Goal: Task Accomplishment & Management: Manage account settings

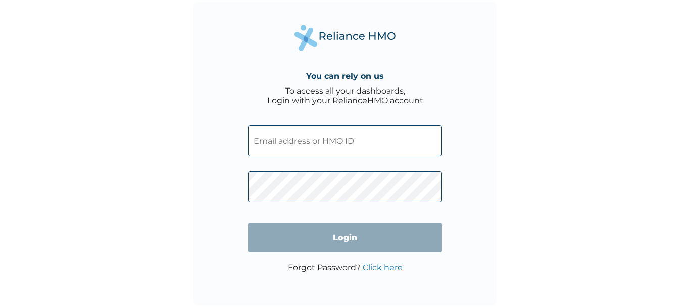
click at [390, 127] on input "text" at bounding box center [345, 140] width 194 height 31
type input "HNL/10017/C"
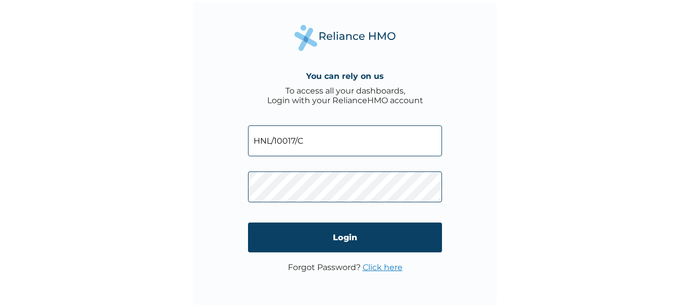
click at [357, 230] on input "Login" at bounding box center [345, 237] width 194 height 30
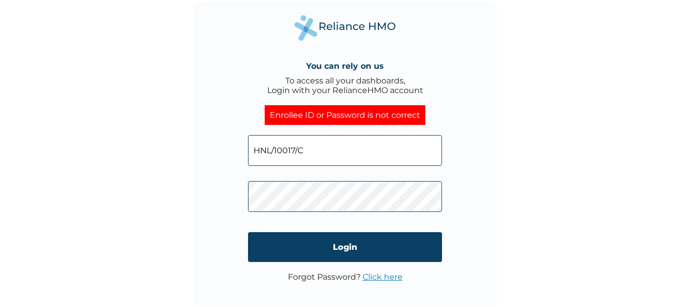
click at [379, 277] on link "Click here" at bounding box center [383, 277] width 40 height 10
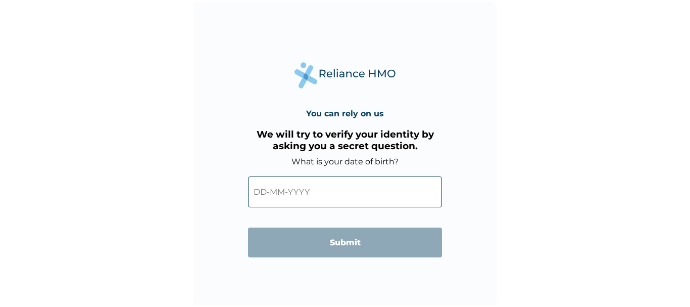
click at [274, 197] on input "text" at bounding box center [345, 191] width 194 height 31
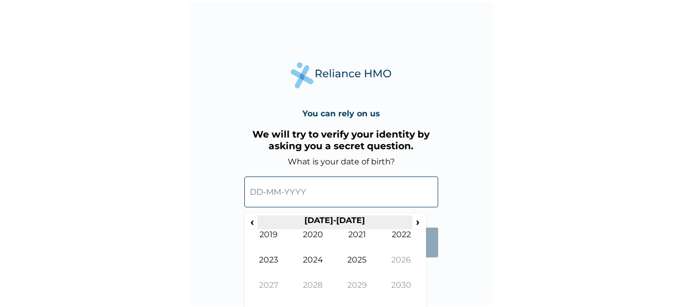
click at [258, 224] on th "2020-2029" at bounding box center [335, 222] width 155 height 14
click at [256, 224] on span "‹" at bounding box center [252, 221] width 11 height 13
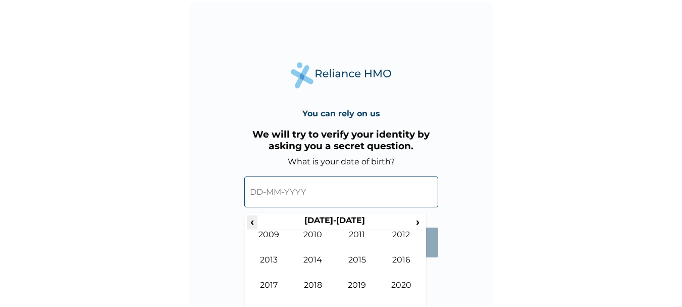
click at [251, 223] on span "‹" at bounding box center [252, 221] width 11 height 13
click at [400, 236] on td "1982" at bounding box center [401, 241] width 44 height 25
click at [400, 283] on td "Dec" at bounding box center [401, 292] width 44 height 25
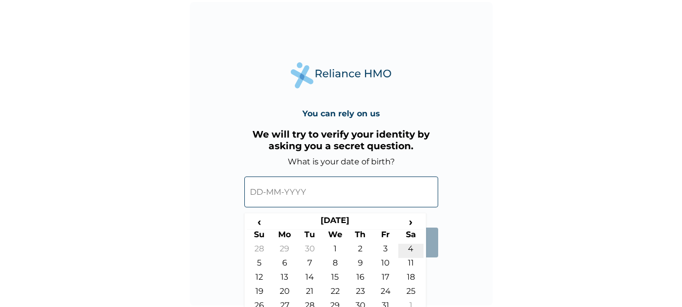
click at [410, 246] on td "4" at bounding box center [410, 250] width 25 height 14
type input "04-12-1982"
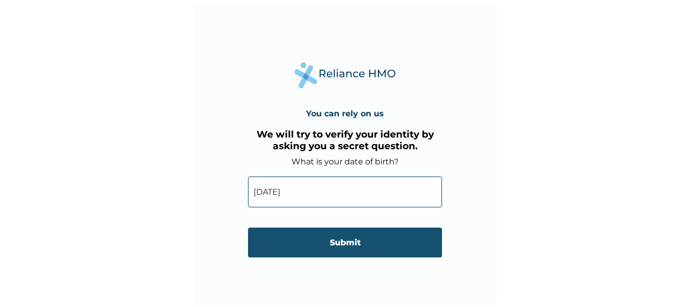
click at [337, 244] on input "Submit" at bounding box center [345, 242] width 194 height 30
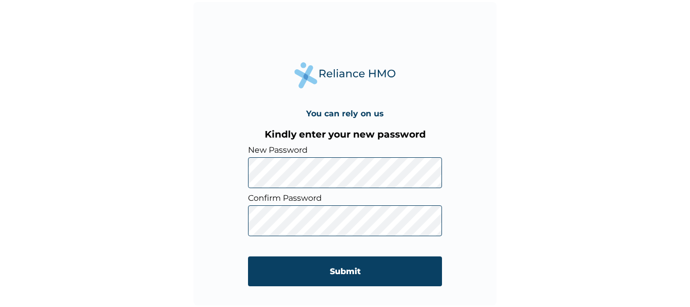
click at [229, 172] on div "You can rely on us Kindly enter your new password New Password Confirm Password…" at bounding box center [344, 153] width 303 height 303
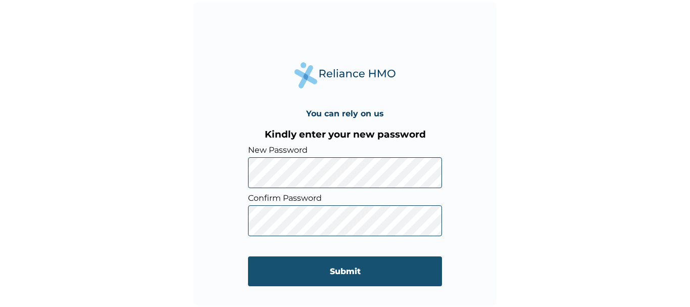
click at [350, 267] on input "Submit" at bounding box center [345, 271] width 194 height 30
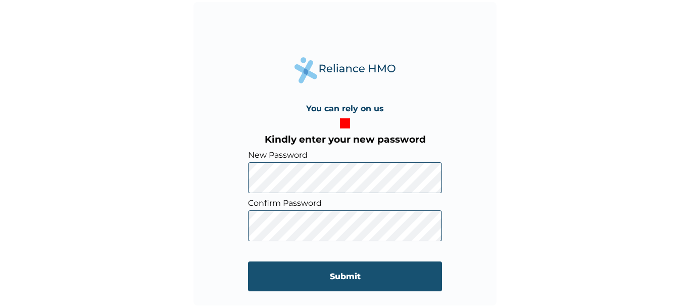
click at [342, 276] on input "Submit" at bounding box center [345, 276] width 194 height 30
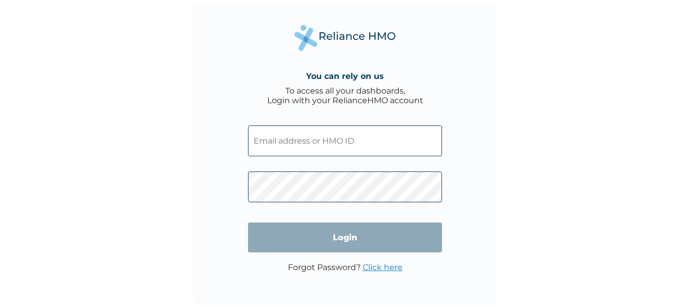
click at [339, 134] on input "text" at bounding box center [345, 140] width 194 height 31
type input "HNL/10017/A"
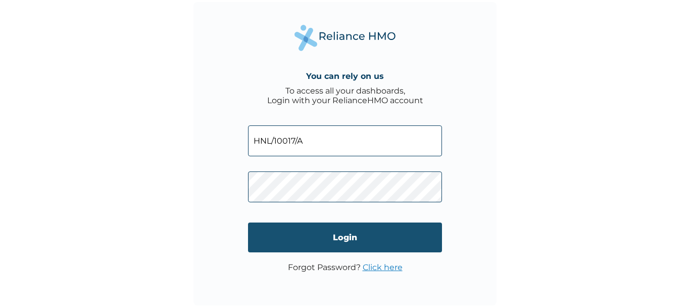
click at [369, 245] on input "Login" at bounding box center [345, 237] width 194 height 30
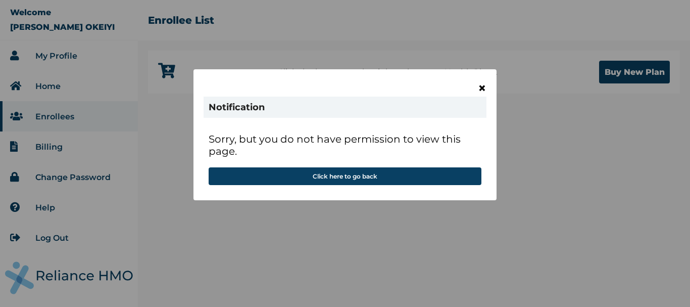
click at [481, 88] on span "×" at bounding box center [482, 87] width 9 height 17
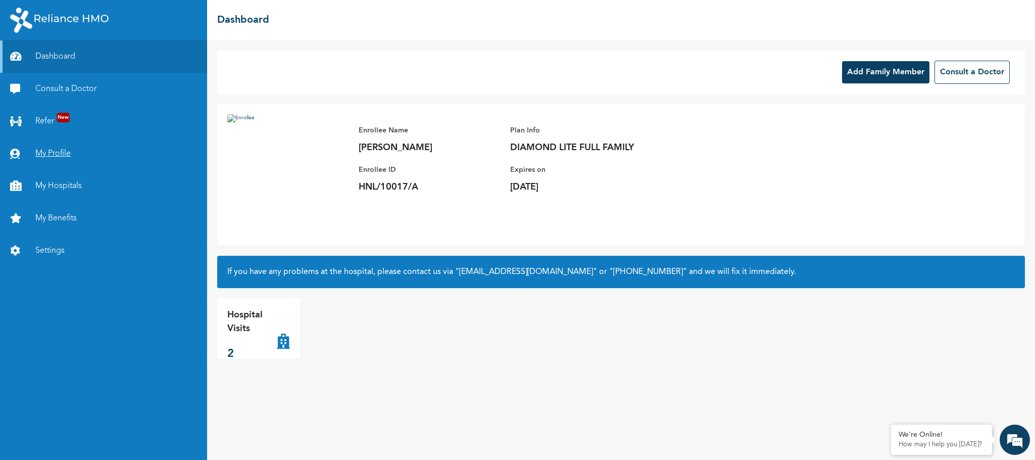
click at [70, 148] on link "My Profile" at bounding box center [103, 153] width 207 height 32
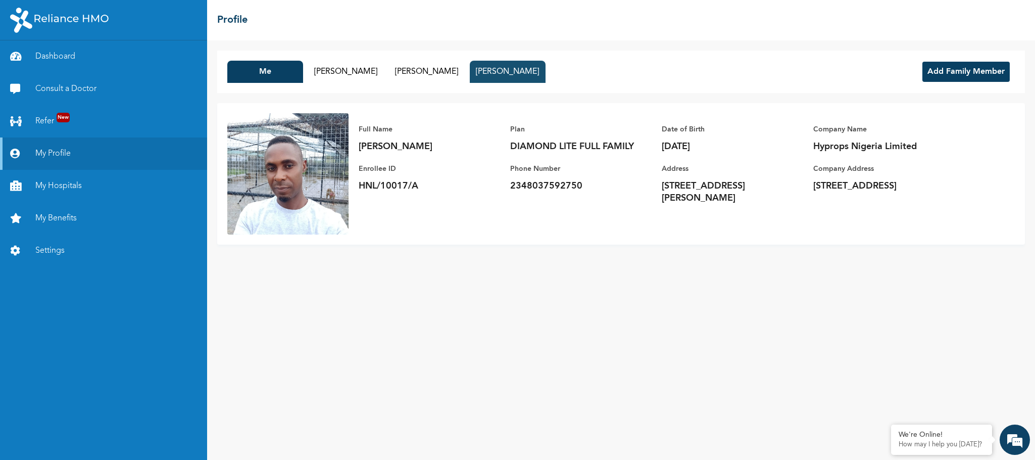
click at [508, 71] on button "Yagazie Okeiyi" at bounding box center [508, 72] width 76 height 22
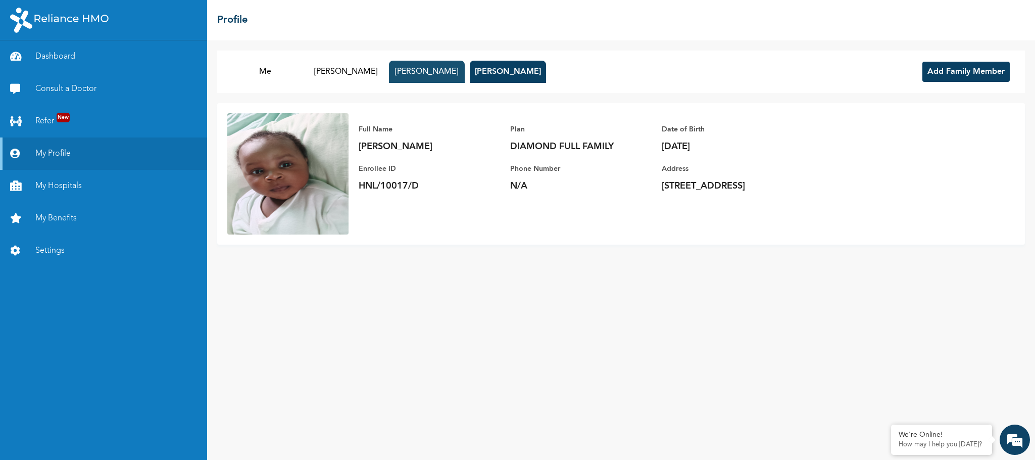
click at [437, 81] on button "Chizaram Okeiyi" at bounding box center [427, 72] width 76 height 22
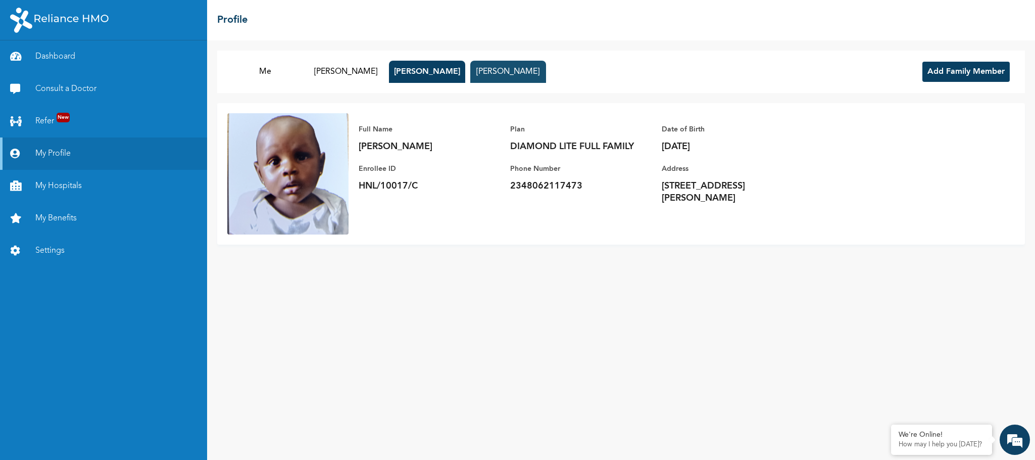
click at [526, 77] on button "Yagazie Okeiyi" at bounding box center [508, 72] width 76 height 22
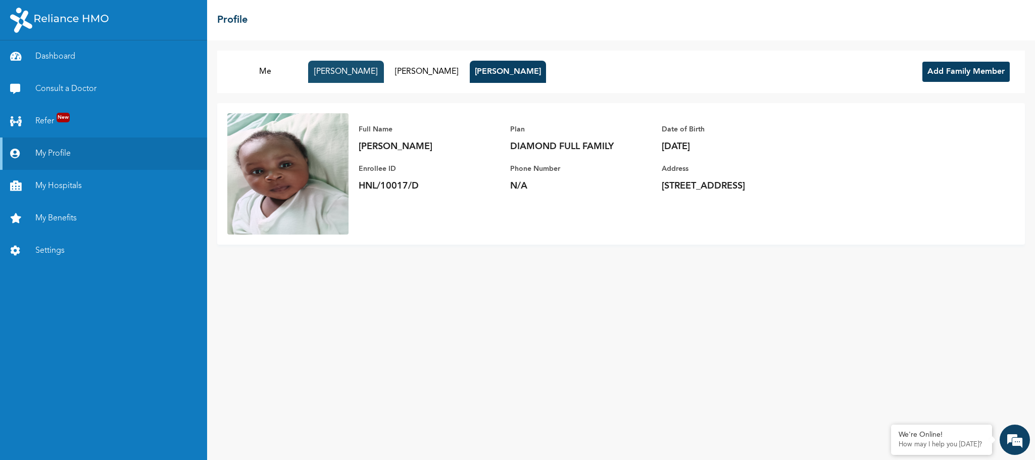
click at [346, 76] on button "Chiamaka Okeiyi" at bounding box center [346, 72] width 76 height 22
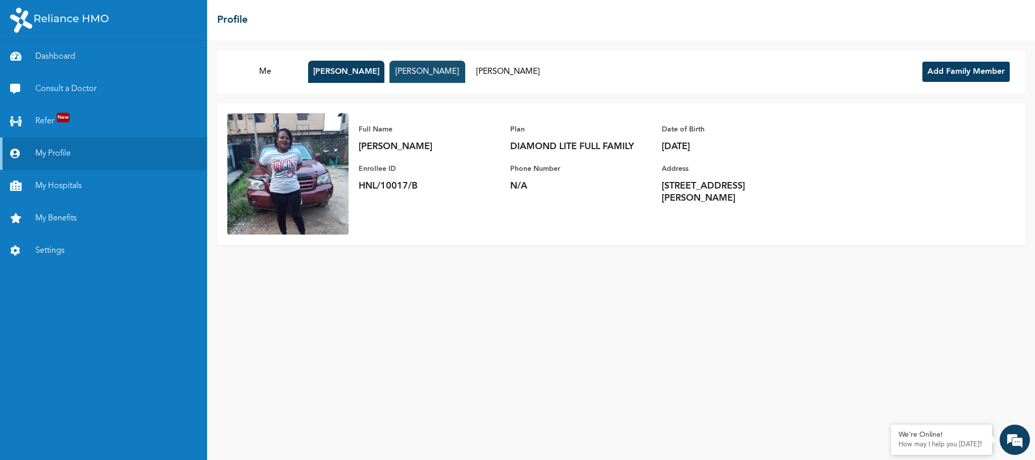
click at [423, 75] on button "Chizaram Okeiyi" at bounding box center [427, 72] width 76 height 22
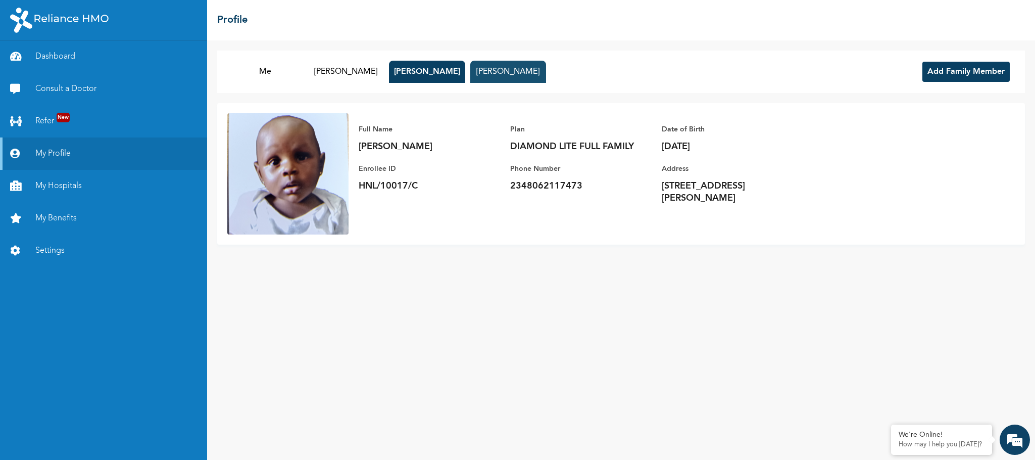
click at [504, 74] on button "Yagazie Okeiyi" at bounding box center [508, 72] width 76 height 22
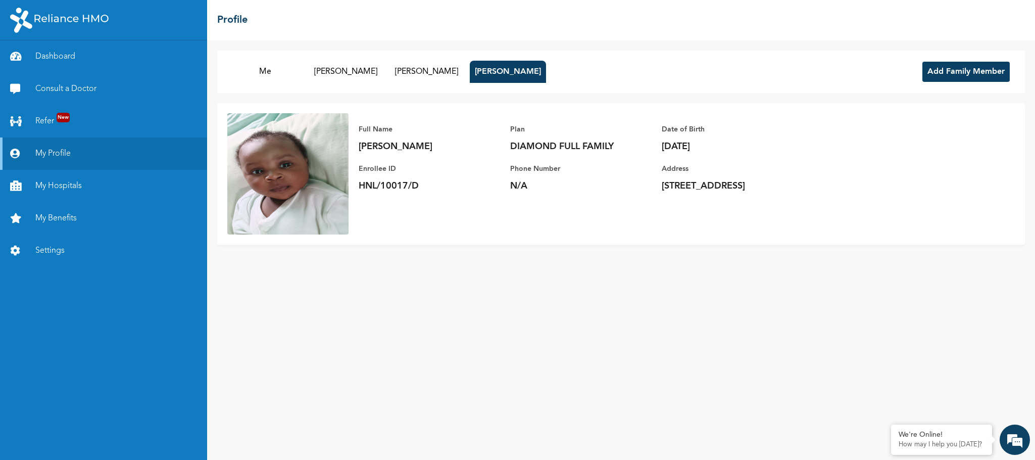
click at [538, 189] on p "N/A" at bounding box center [580, 186] width 141 height 12
click at [538, 184] on p "N/A" at bounding box center [580, 186] width 141 height 12
drag, startPoint x: 538, startPoint y: 184, endPoint x: 526, endPoint y: 166, distance: 21.9
click at [525, 168] on p "Phone Number" at bounding box center [580, 169] width 141 height 12
click at [549, 181] on p "N/A" at bounding box center [580, 186] width 141 height 12
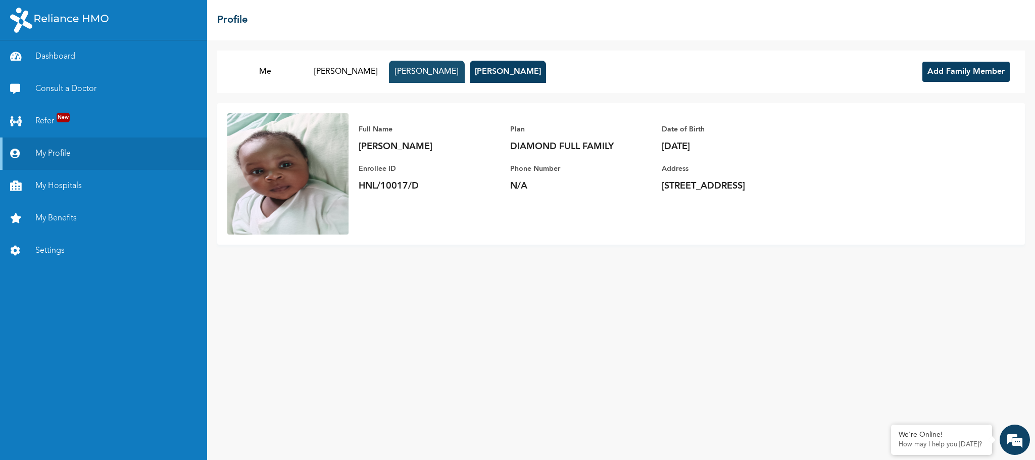
click at [427, 66] on button "Chizaram Okeiyi" at bounding box center [427, 72] width 76 height 22
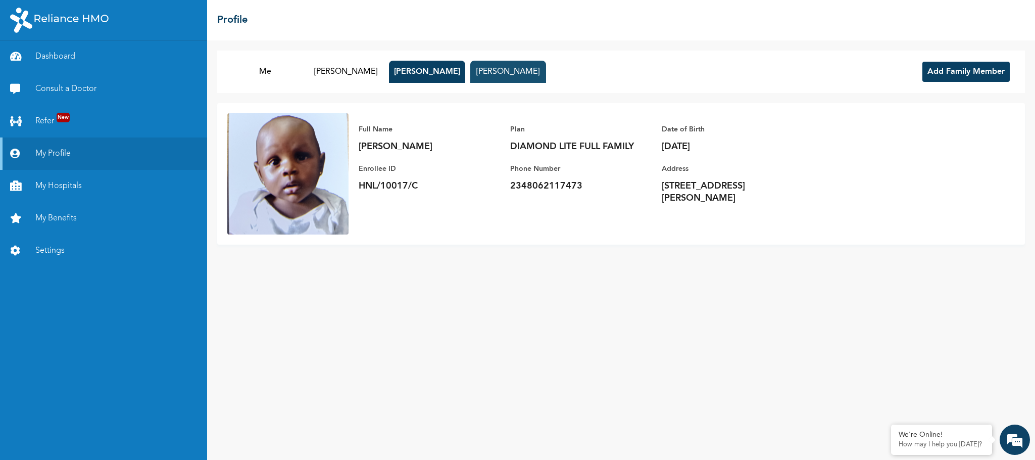
click at [537, 70] on button "Yagazie Okeiyi" at bounding box center [508, 72] width 76 height 22
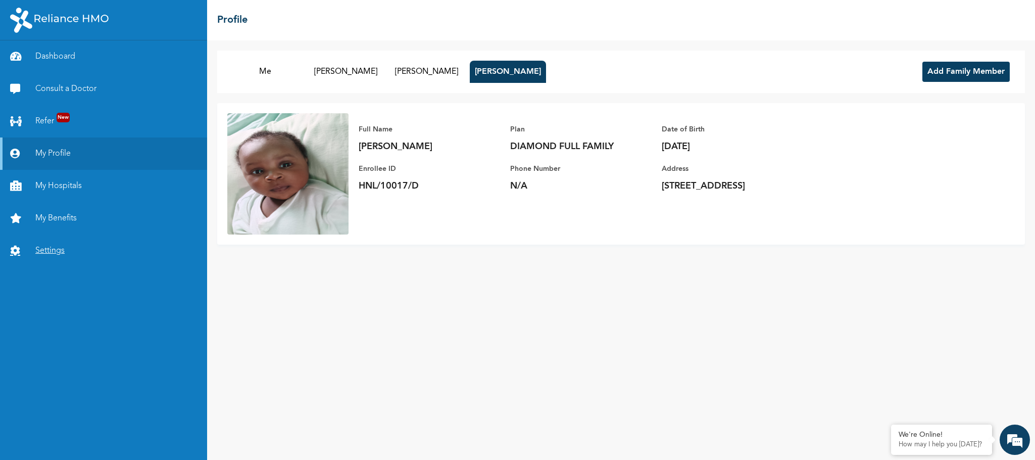
click at [73, 236] on link "Settings" at bounding box center [103, 250] width 207 height 32
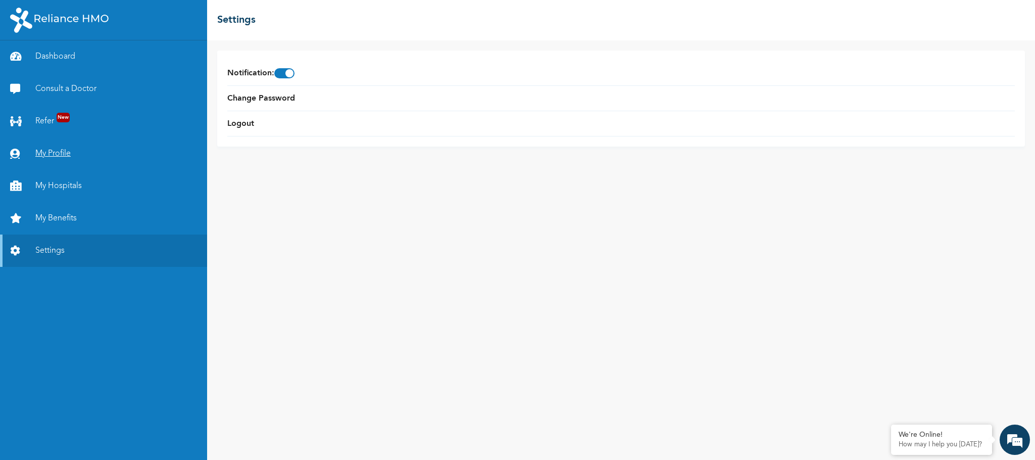
click at [52, 156] on link "My Profile" at bounding box center [103, 153] width 207 height 32
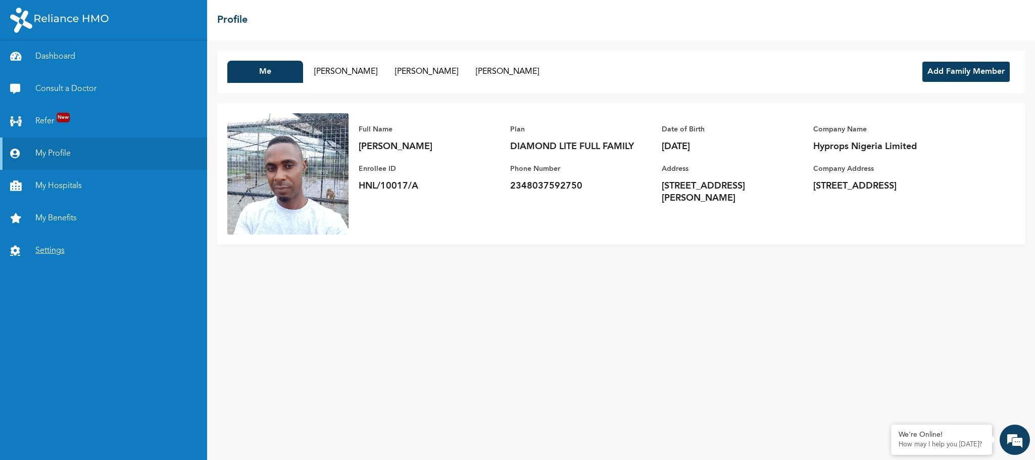
click at [64, 254] on link "Settings" at bounding box center [103, 250] width 207 height 32
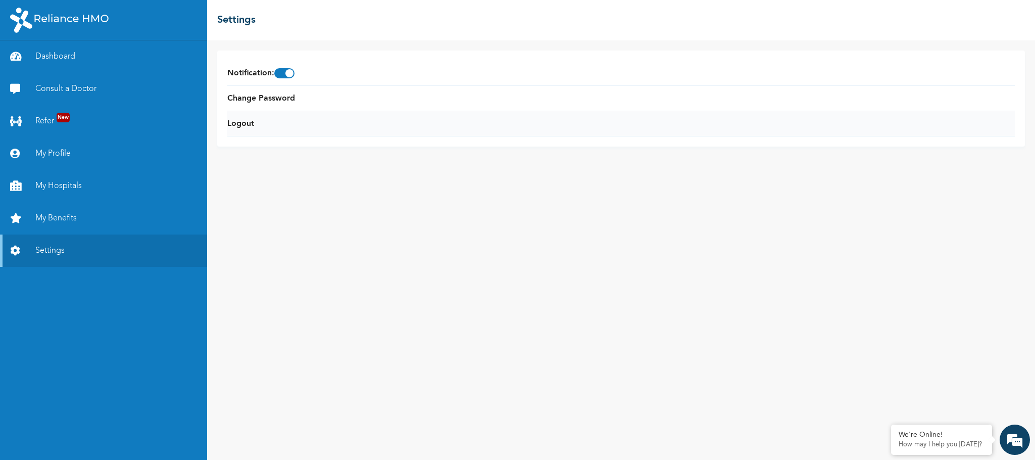
click at [267, 116] on li "Logout" at bounding box center [620, 123] width 787 height 25
click at [256, 126] on li "Logout" at bounding box center [620, 123] width 787 height 25
click at [242, 127] on link "Logout" at bounding box center [240, 124] width 27 height 12
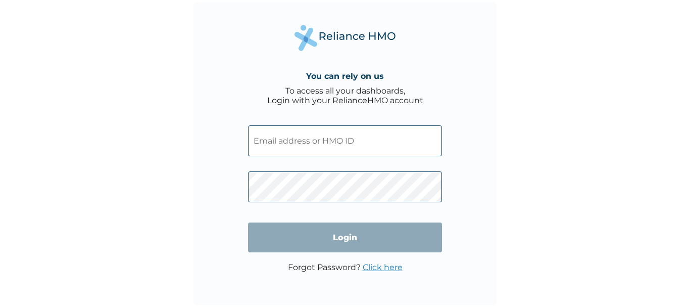
click at [338, 146] on input "text" at bounding box center [345, 140] width 194 height 31
type input "HNL/10017/C"
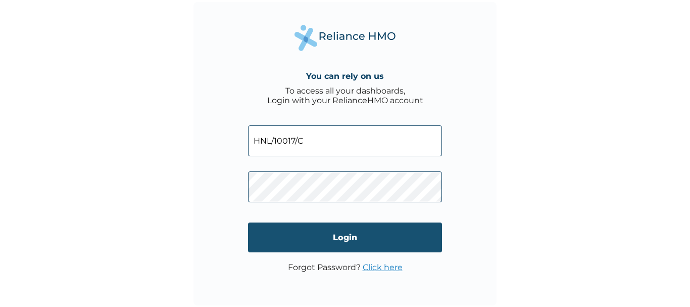
click at [359, 228] on input "Login" at bounding box center [345, 237] width 194 height 30
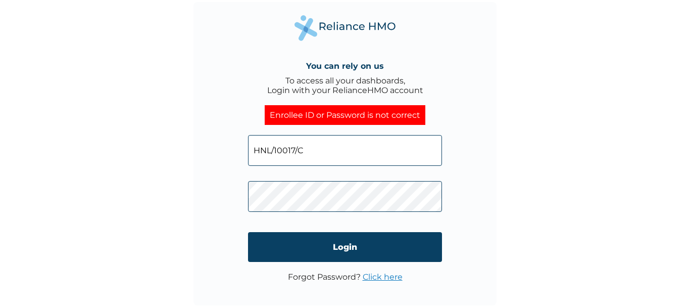
click at [381, 272] on link "Click here" at bounding box center [383, 277] width 40 height 10
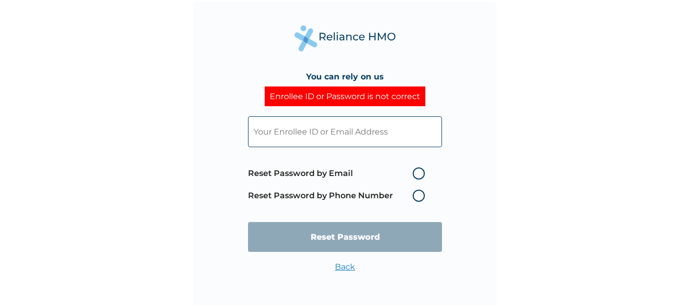
click at [364, 175] on label "Reset Password by Email" at bounding box center [339, 173] width 182 height 12
click at [398, 175] on input "Reset Password by Email" at bounding box center [406, 173] width 16 height 16
radio input "true"
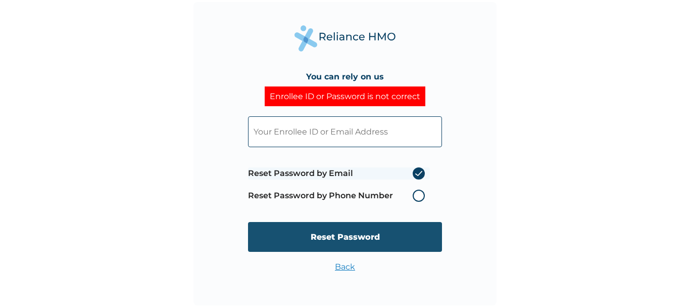
click at [366, 235] on input "Reset Password" at bounding box center [345, 237] width 194 height 30
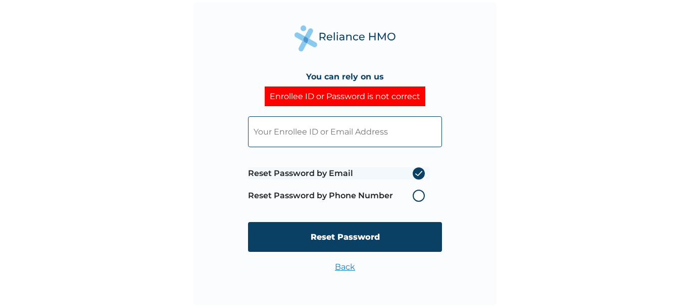
click at [376, 139] on input "text" at bounding box center [345, 131] width 194 height 31
type input "HNL/10017/C"
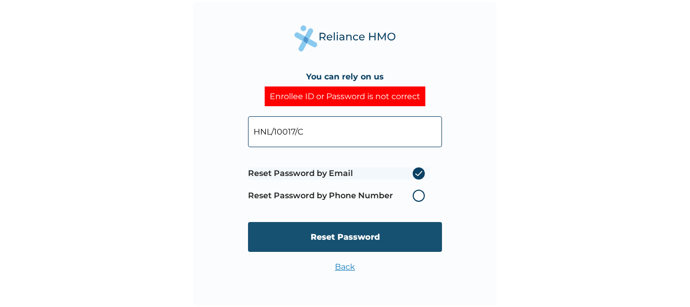
click at [369, 237] on input "Reset Password" at bounding box center [345, 237] width 194 height 30
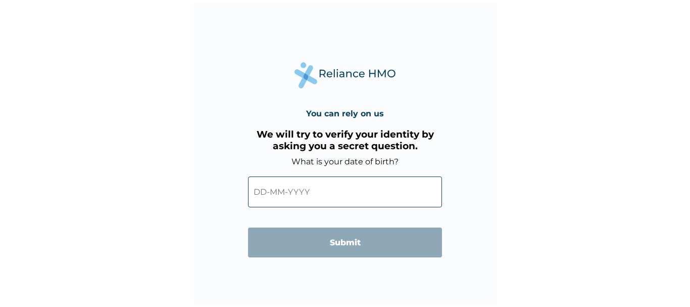
click at [271, 189] on input "text" at bounding box center [345, 191] width 194 height 31
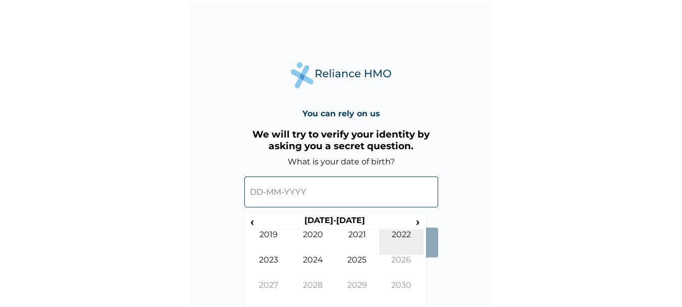
click at [393, 233] on td "2022" at bounding box center [401, 241] width 44 height 25
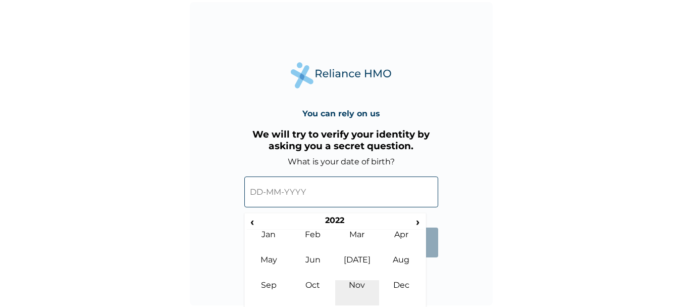
click at [358, 285] on td "Nov" at bounding box center [357, 292] width 44 height 25
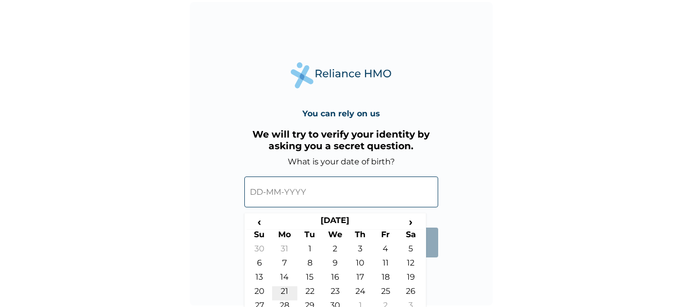
click at [284, 288] on td "21" at bounding box center [284, 293] width 25 height 14
type input "[DATE]"
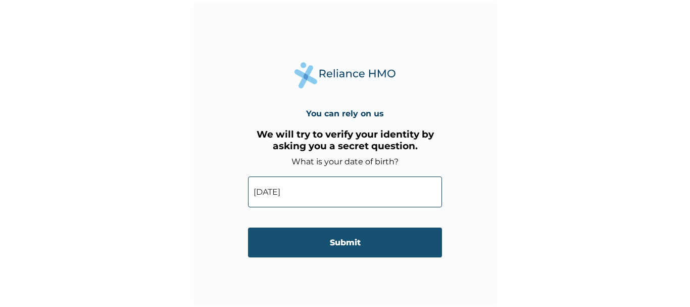
click at [352, 246] on input "Submit" at bounding box center [345, 242] width 194 height 30
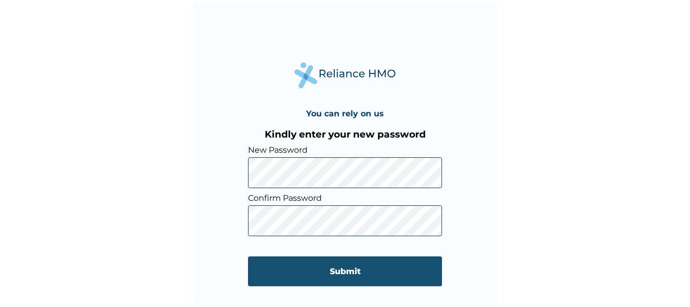
click at [344, 276] on input "Submit" at bounding box center [345, 271] width 194 height 30
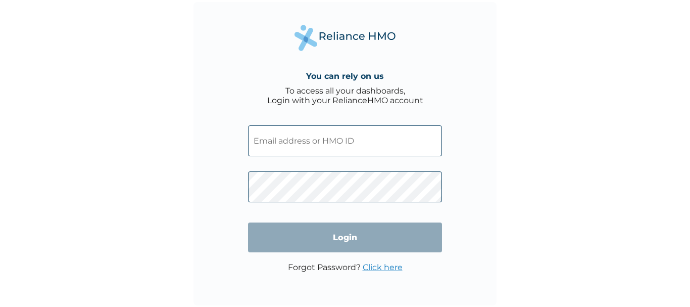
click at [329, 137] on input "text" at bounding box center [345, 140] width 194 height 31
type input "hnl/10017/c"
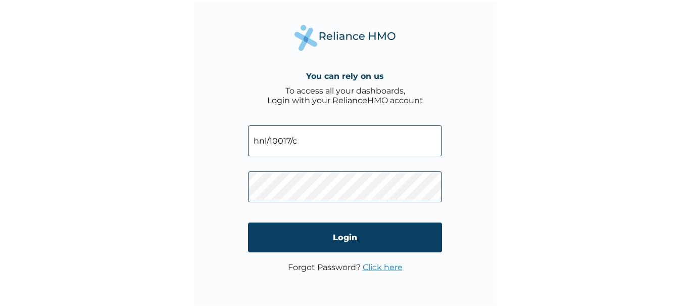
click at [347, 241] on input "Login" at bounding box center [345, 237] width 194 height 30
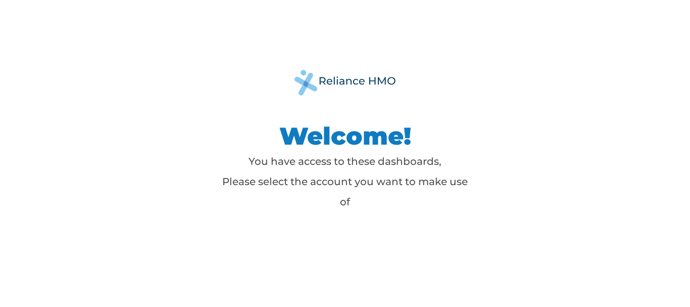
click at [339, 79] on img at bounding box center [344, 83] width 101 height 26
click at [336, 165] on p "You have access to these dashboards, Please select the account you want to make…" at bounding box center [345, 181] width 253 height 61
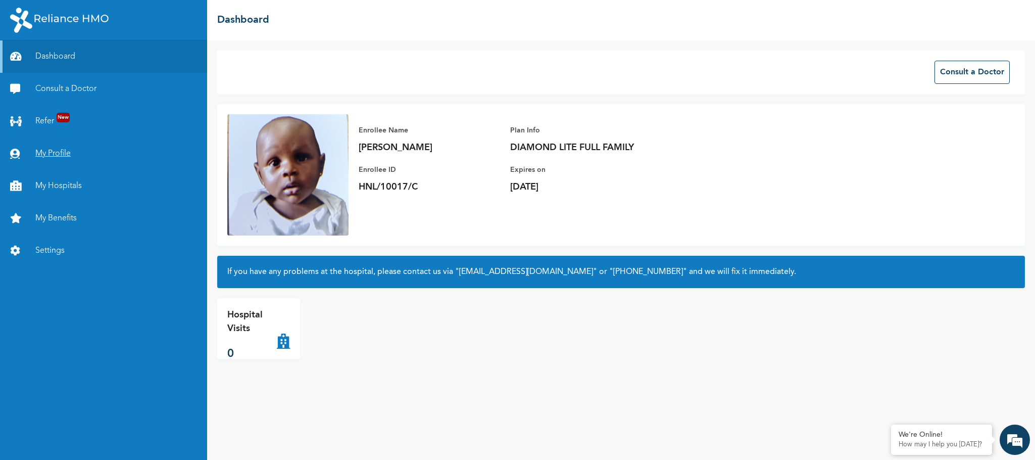
click at [61, 156] on link "My Profile" at bounding box center [103, 153] width 207 height 32
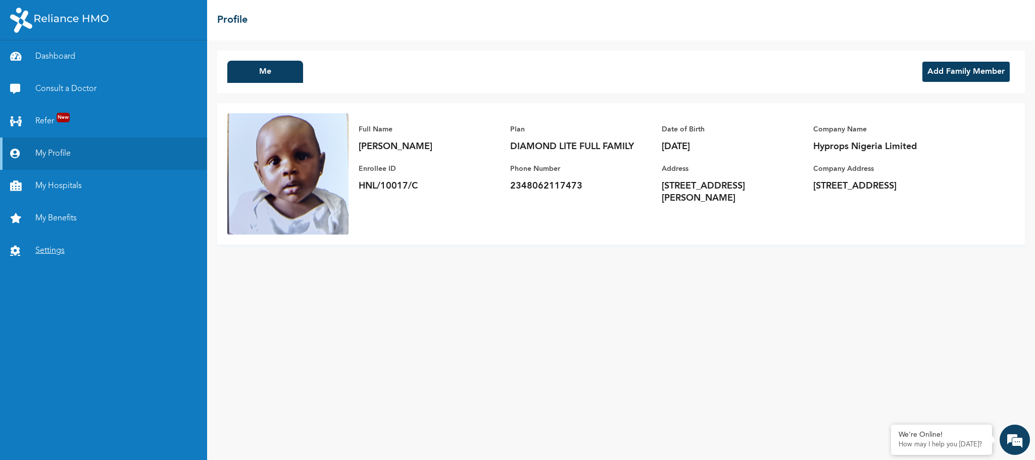
click at [59, 244] on link "Settings" at bounding box center [103, 250] width 207 height 32
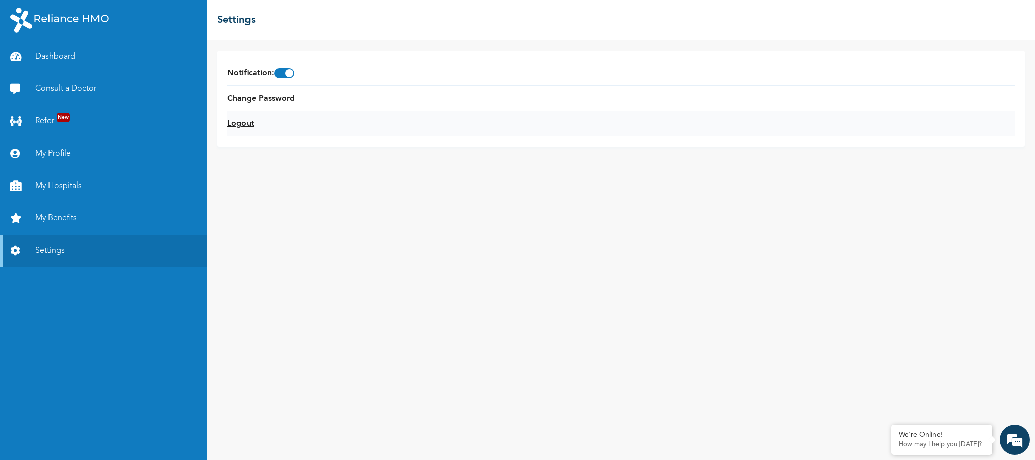
click at [250, 123] on link "Logout" at bounding box center [240, 124] width 27 height 12
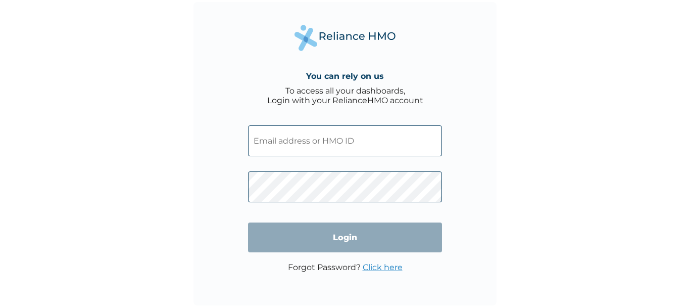
click at [274, 147] on input "text" at bounding box center [345, 140] width 194 height 31
type input "HNL/10017/A"
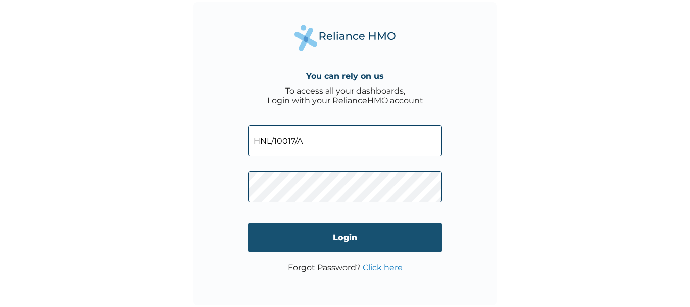
click at [346, 237] on input "Login" at bounding box center [345, 237] width 194 height 30
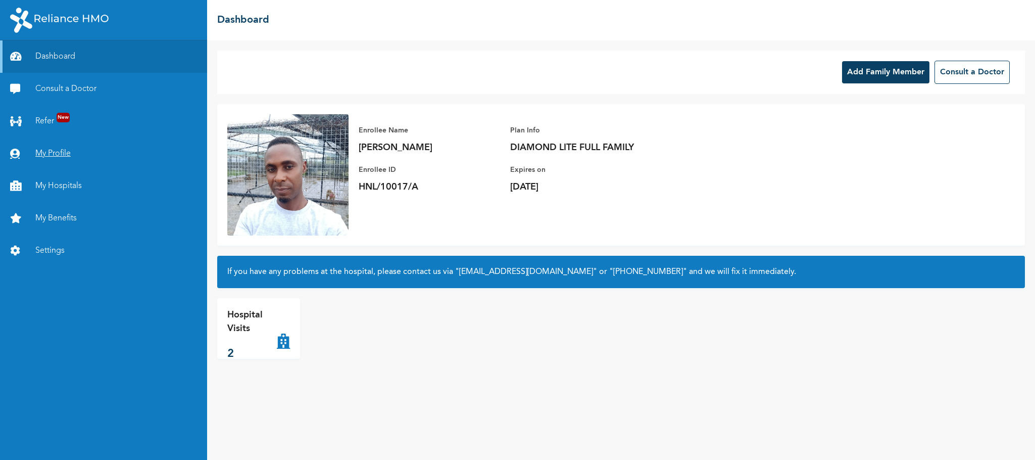
click at [44, 155] on link "My Profile" at bounding box center [103, 153] width 207 height 32
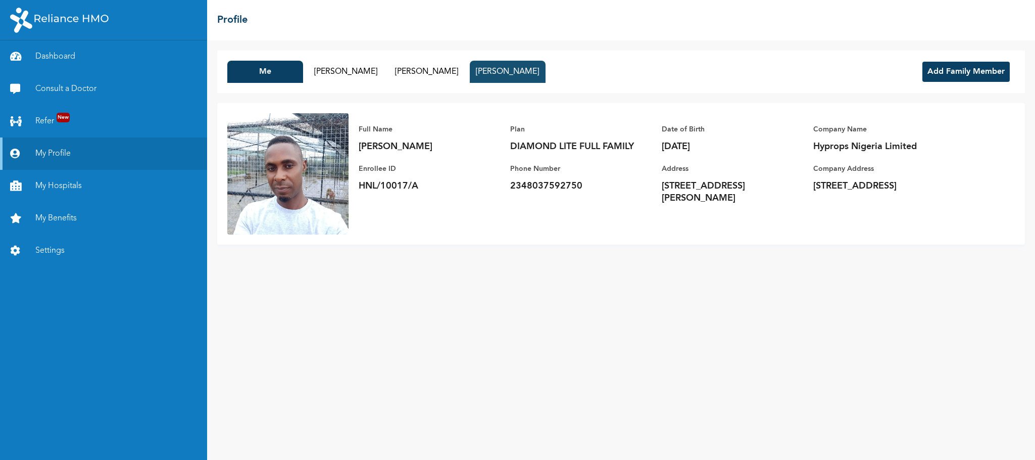
click at [506, 70] on button "Yagazie Okeiyi" at bounding box center [508, 72] width 76 height 22
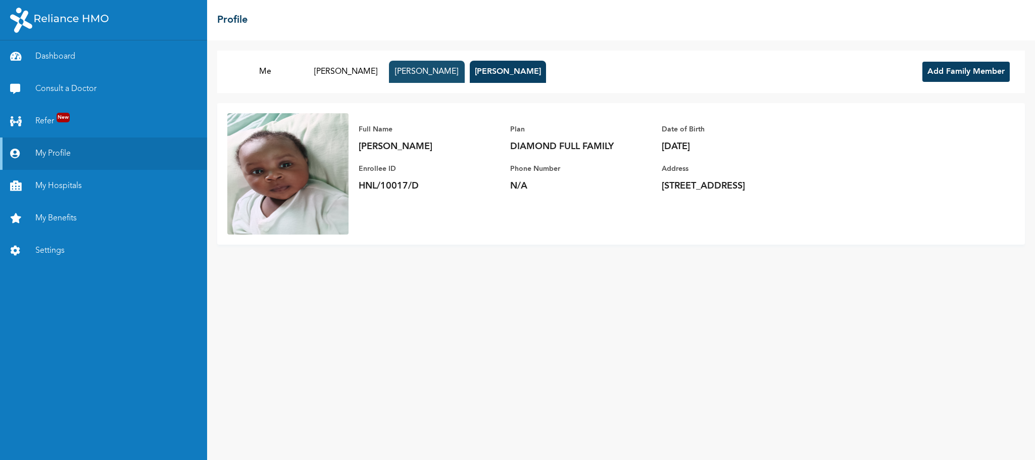
click at [419, 72] on button "Chizaram Okeiyi" at bounding box center [427, 72] width 76 height 22
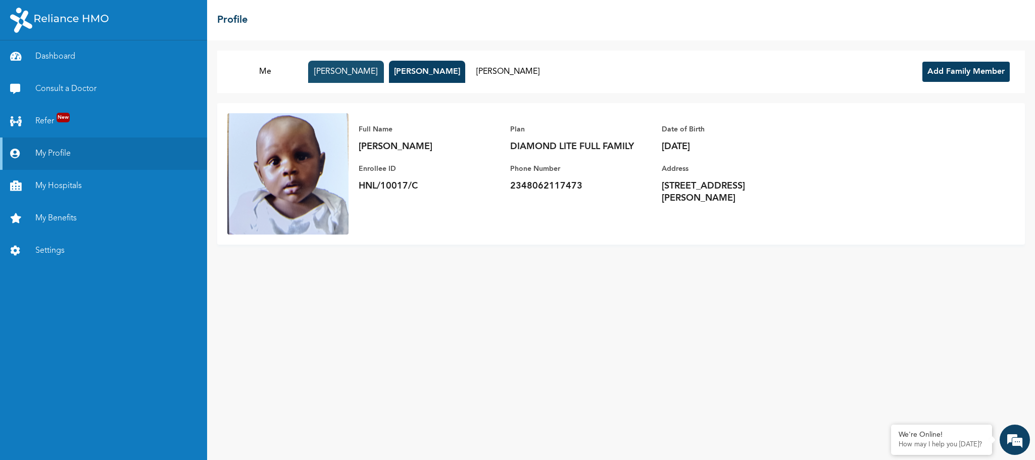
click at [355, 71] on button "Chiamaka Okeiyi" at bounding box center [346, 72] width 76 height 22
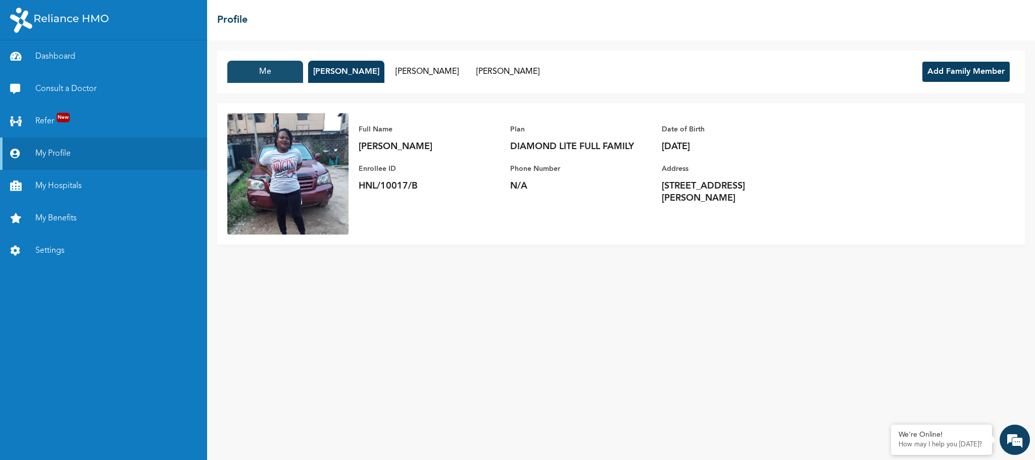
click at [266, 67] on button "Me" at bounding box center [265, 72] width 76 height 22
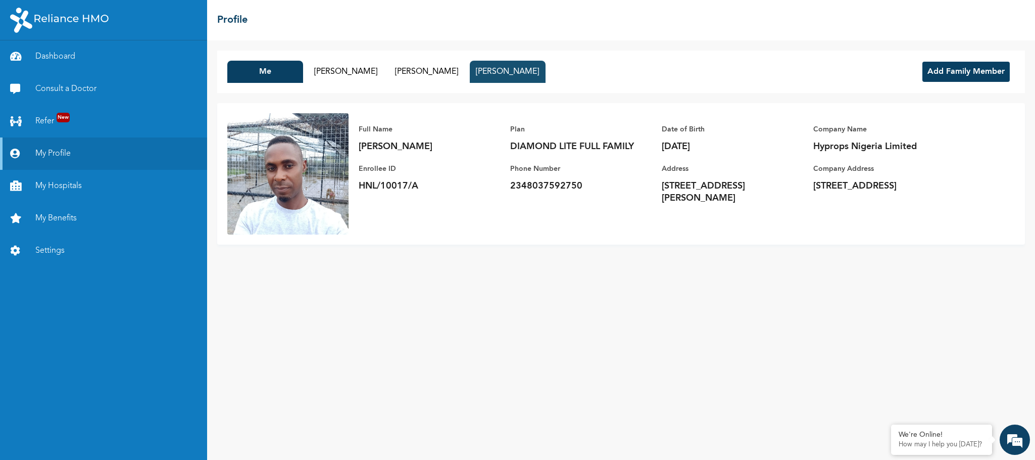
click at [485, 77] on button "Yagazie Okeiyi" at bounding box center [508, 72] width 76 height 22
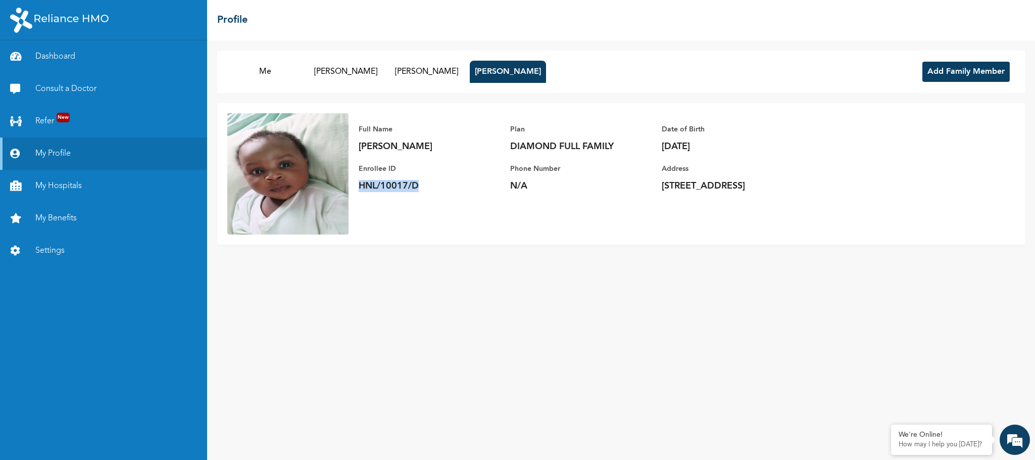
drag, startPoint x: 435, startPoint y: 179, endPoint x: 355, endPoint y: 187, distance: 80.7
click at [355, 187] on div "Full Name Yagazie Okeiyi Enrollee ID HNL/10017/D Plan DIAMOND FULL FAMILY Phone…" at bounding box center [585, 157] width 475 height 89
copy p "HNL/10017/D"
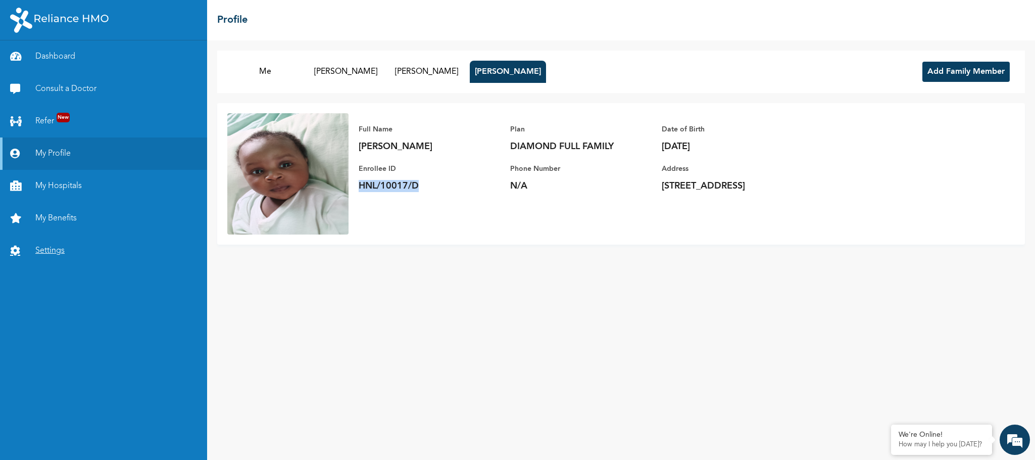
click at [73, 243] on link "Settings" at bounding box center [103, 250] width 207 height 32
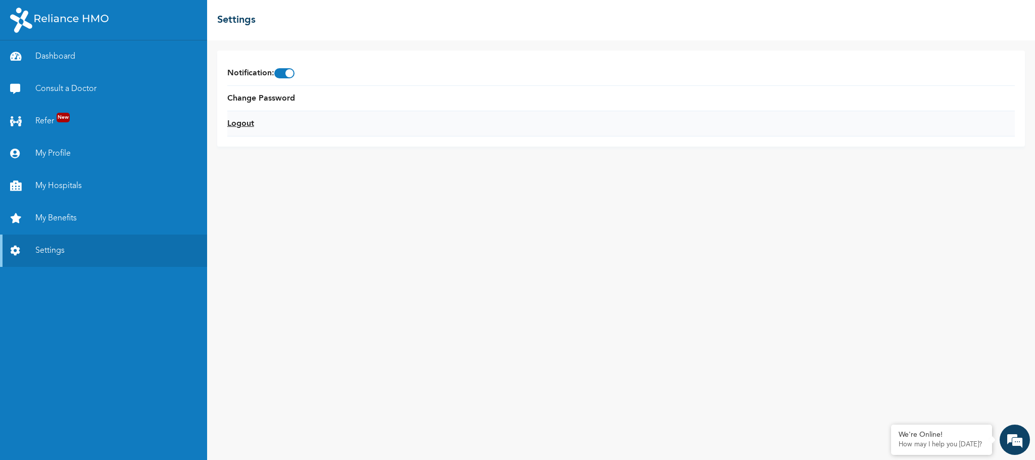
click at [241, 126] on link "Logout" at bounding box center [240, 124] width 27 height 12
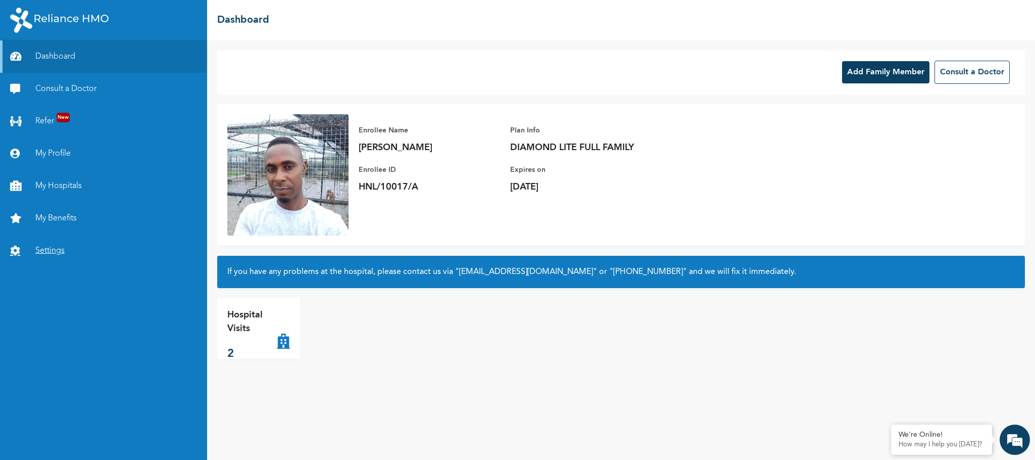
click at [53, 245] on link "Settings" at bounding box center [103, 250] width 207 height 32
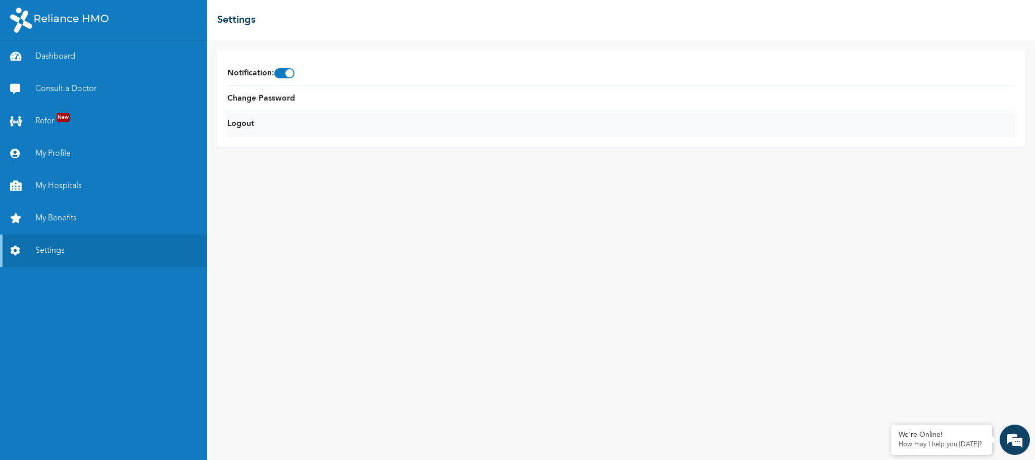
click at [247, 131] on li "Logout" at bounding box center [620, 123] width 787 height 25
click at [243, 123] on link "Logout" at bounding box center [240, 124] width 27 height 12
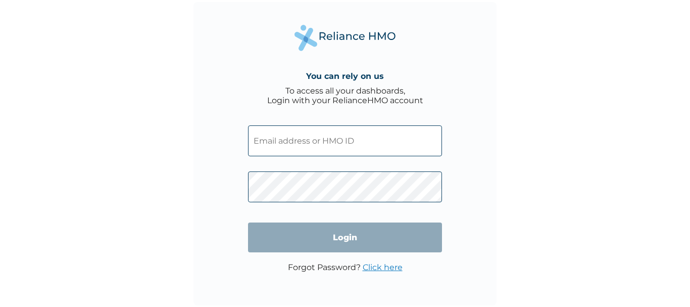
click at [329, 132] on input "text" at bounding box center [345, 140] width 194 height 31
paste input "HNL/10017/D"
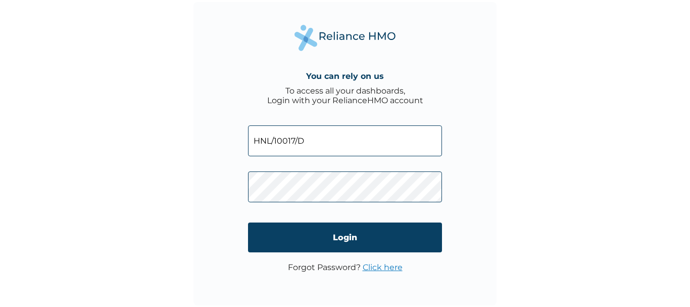
type input "HNL/10017/D"
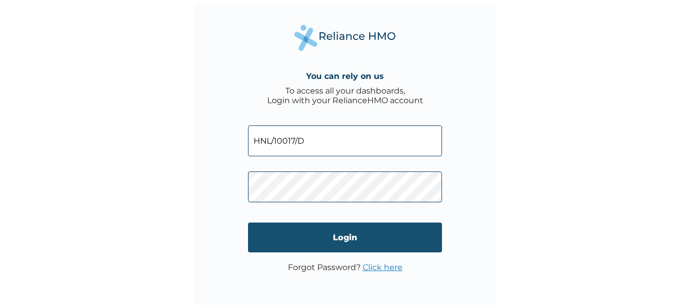
click at [340, 238] on input "Login" at bounding box center [345, 237] width 194 height 30
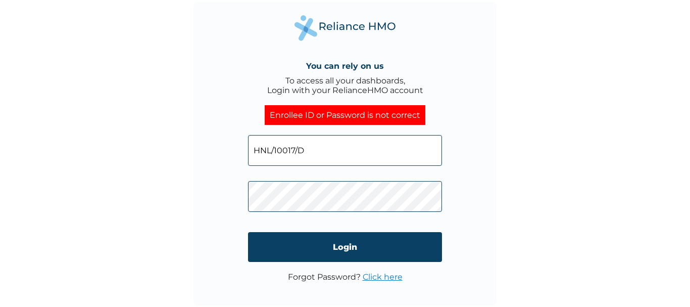
click at [390, 280] on link "Click here" at bounding box center [383, 277] width 40 height 10
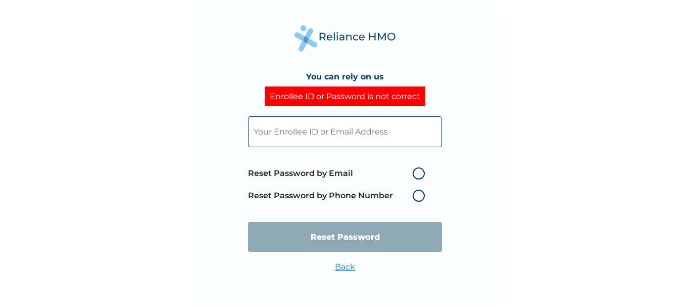
click at [417, 173] on label "Reset Password by Email" at bounding box center [339, 173] width 182 height 12
click at [415, 173] on input "Reset Password by Email" at bounding box center [406, 173] width 16 height 16
radio input "true"
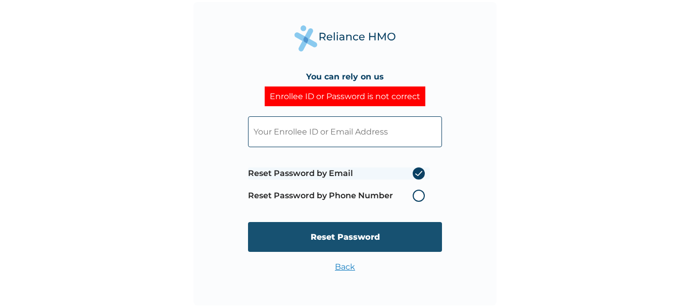
click at [364, 240] on input "Reset Password" at bounding box center [345, 237] width 194 height 30
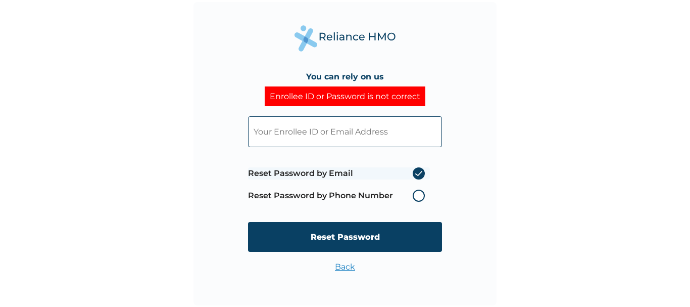
click at [340, 129] on input "text" at bounding box center [345, 131] width 194 height 31
drag, startPoint x: 340, startPoint y: 129, endPoint x: 324, endPoint y: 133, distance: 17.1
click at [324, 133] on input "text" at bounding box center [345, 131] width 194 height 31
click at [318, 130] on input "text" at bounding box center [345, 131] width 194 height 31
paste input "HNL/10017/D"
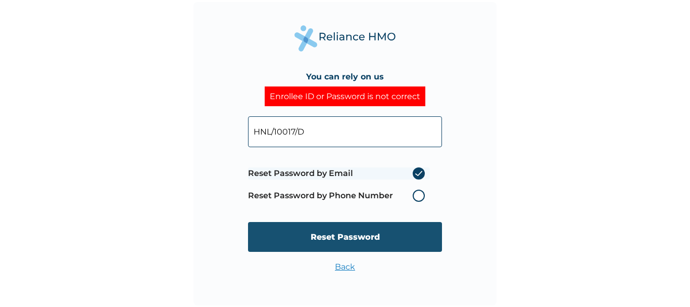
type input "HNL/10017/D"
click at [360, 233] on input "Reset Password" at bounding box center [345, 237] width 194 height 30
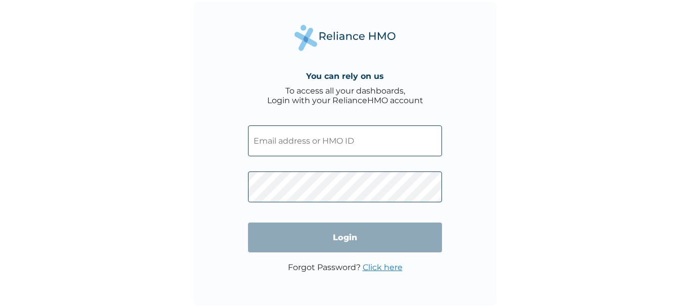
click at [318, 147] on input "text" at bounding box center [345, 140] width 194 height 31
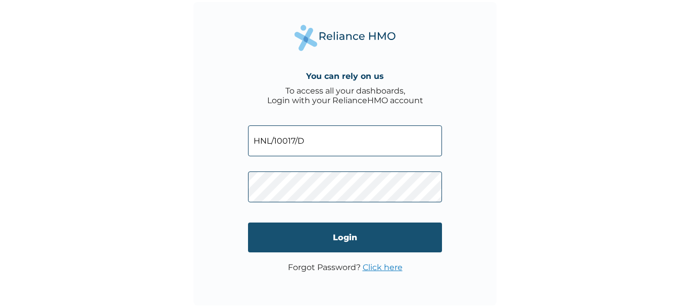
type input "HNL/10017/D"
click at [362, 244] on input "Login" at bounding box center [345, 237] width 194 height 30
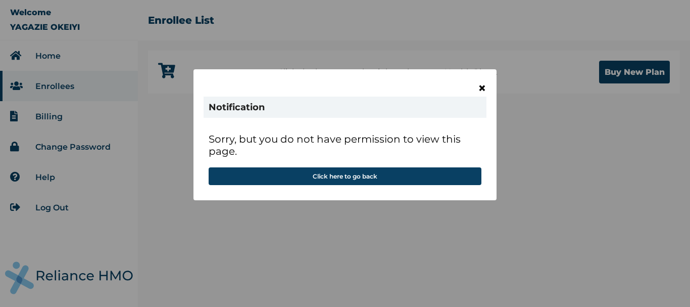
click at [483, 88] on span "×" at bounding box center [482, 87] width 9 height 17
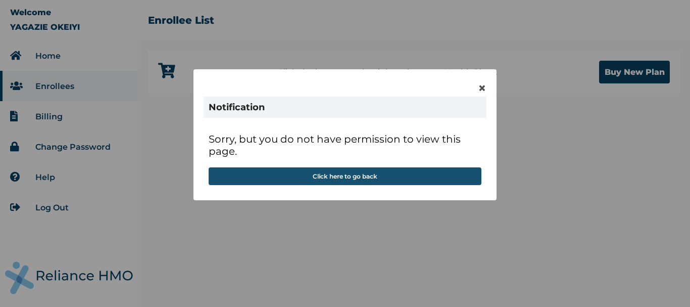
click at [341, 175] on button "Click here to go back" at bounding box center [345, 176] width 273 height 18
